Goal: Transaction & Acquisition: Purchase product/service

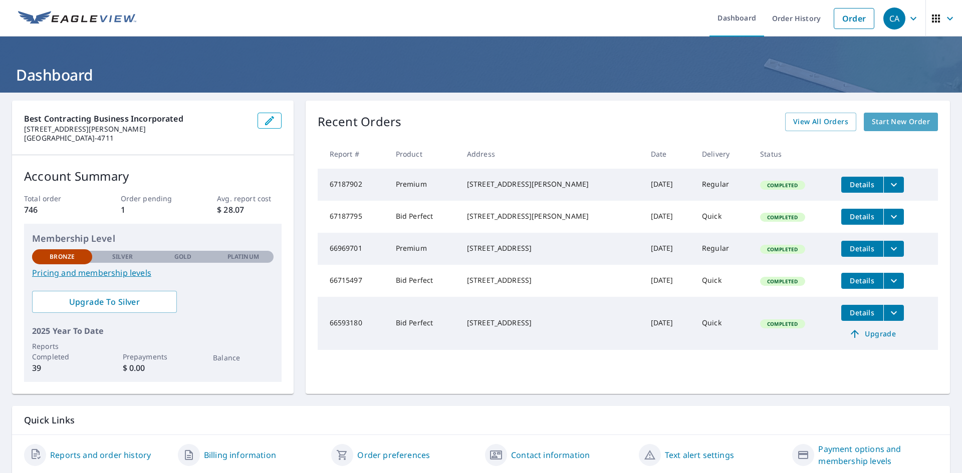
click at [876, 119] on span "Start New Order" at bounding box center [901, 122] width 58 height 13
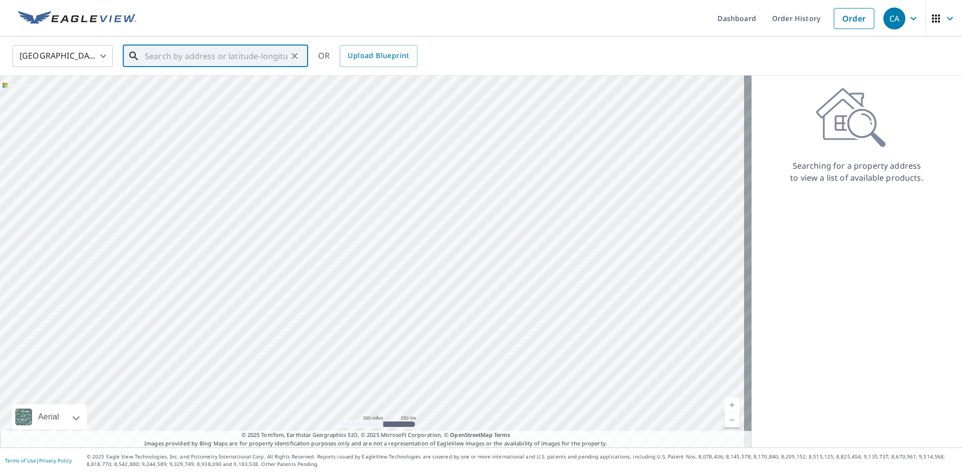
click at [183, 53] on input "text" at bounding box center [216, 56] width 143 height 28
click at [211, 55] on input "text" at bounding box center [216, 56] width 143 height 28
click at [183, 97] on p "[GEOGRAPHIC_DATA]" at bounding box center [221, 96] width 157 height 10
type input "[STREET_ADDRESS][PERSON_NAME]"
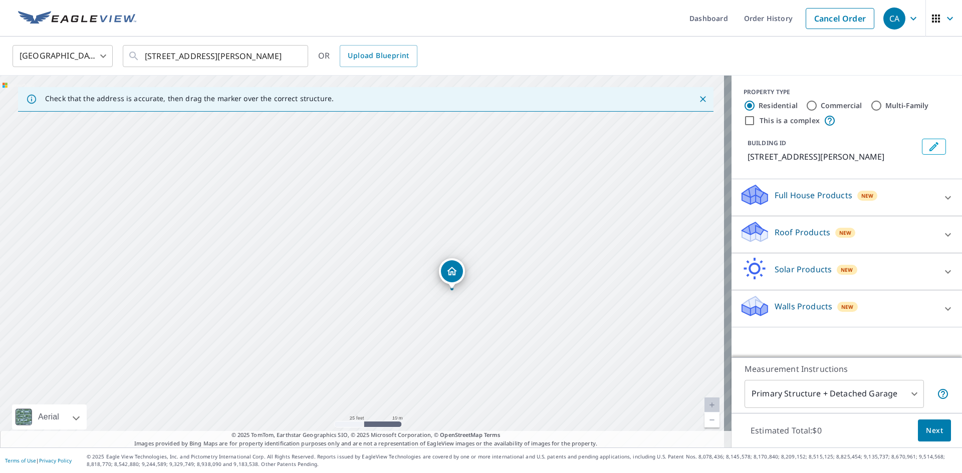
drag, startPoint x: 514, startPoint y: 351, endPoint x: 407, endPoint y: 350, distance: 107.7
click at [407, 350] on div "[STREET_ADDRESS][PERSON_NAME]" at bounding box center [365, 262] width 731 height 372
drag, startPoint x: 447, startPoint y: 278, endPoint x: 442, endPoint y: 273, distance: 7.1
click at [873, 229] on div "Roof Products New" at bounding box center [837, 234] width 196 height 29
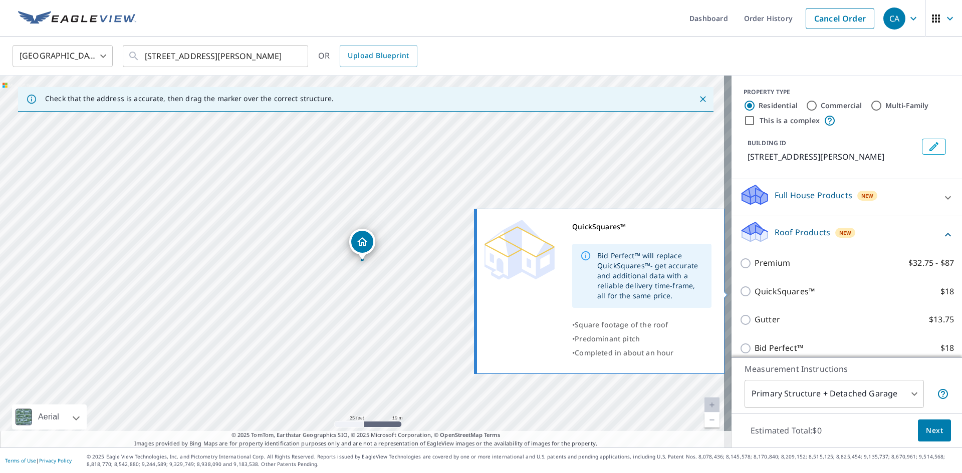
click at [774, 290] on p "QuickSquares™" at bounding box center [784, 292] width 60 height 13
click at [754, 290] on input "QuickSquares™ $18" at bounding box center [746, 292] width 15 height 12
checkbox input "true"
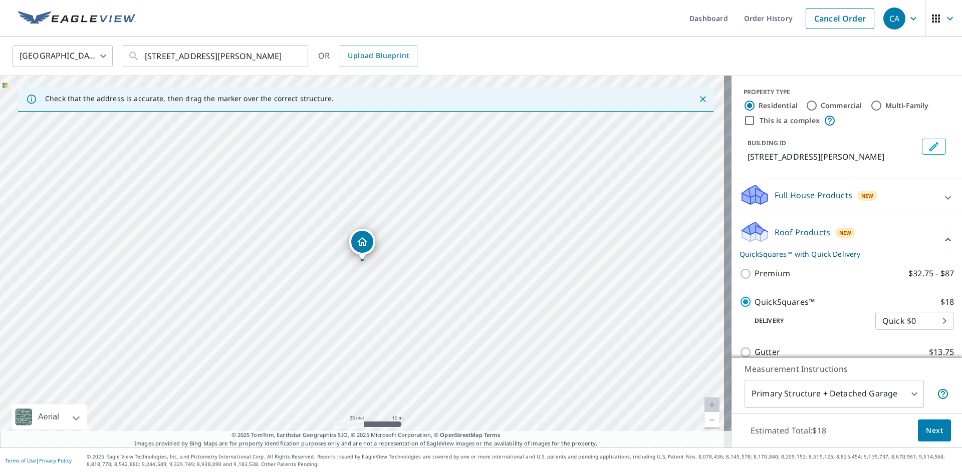
click at [929, 434] on span "Next" at bounding box center [934, 431] width 17 height 13
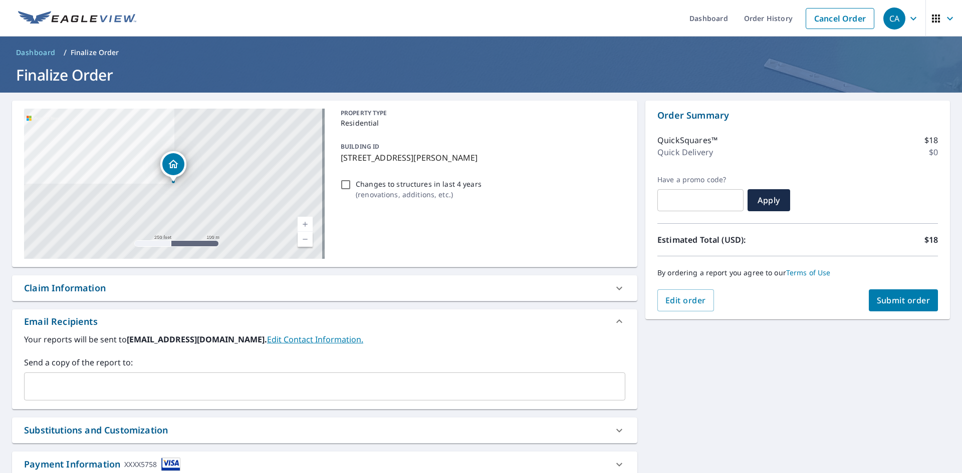
click at [769, 390] on div "**********" at bounding box center [481, 305] width 962 height 424
click at [890, 303] on span "Submit order" at bounding box center [904, 300] width 54 height 11
